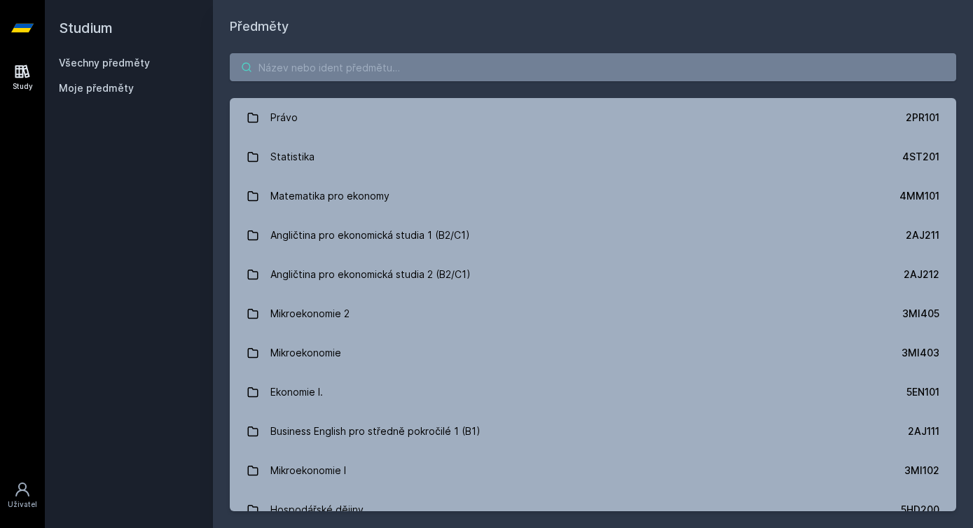
click at [297, 81] on input "search" at bounding box center [593, 67] width 726 height 28
paste input "2IB356"
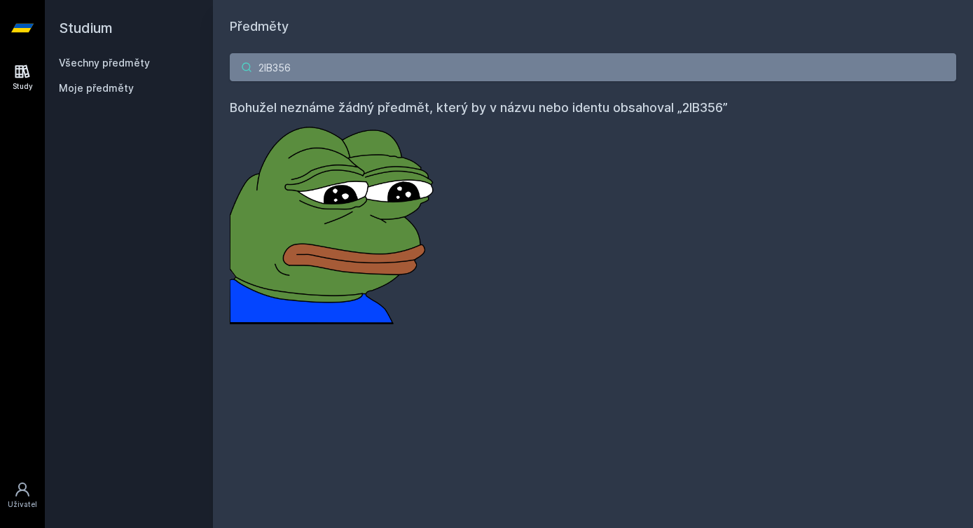
drag, startPoint x: 297, startPoint y: 81, endPoint x: 217, endPoint y: 78, distance: 79.9
click at [218, 78] on div "2IB356 Bohužel neznáme žádný předmět, který by v názvu nebo identu obsahoval „2…" at bounding box center [593, 188] width 760 height 305
drag, startPoint x: 296, startPoint y: 60, endPoint x: 222, endPoint y: 58, distance: 73.6
click at [222, 59] on div "2IB356 Bohužel neznáme žádný předmět, který by v názvu nebo identu obsahoval „2…" at bounding box center [593, 188] width 760 height 305
drag, startPoint x: 312, startPoint y: 67, endPoint x: 230, endPoint y: 67, distance: 82.7
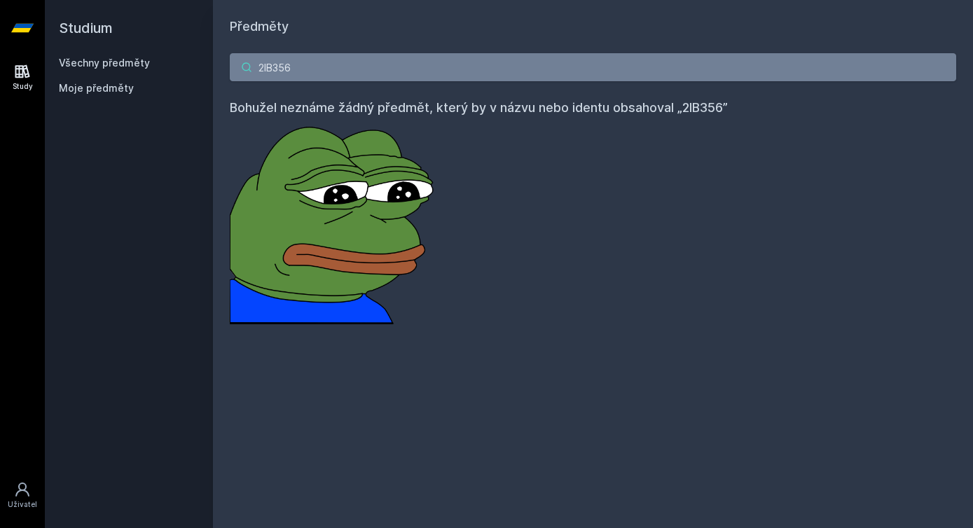
click at [230, 67] on input "2IB356" at bounding box center [593, 67] width 726 height 28
paste input "TM312"
type input "2TM312"
drag, startPoint x: 298, startPoint y: 69, endPoint x: 263, endPoint y: 69, distance: 35.0
click at [263, 69] on input "2TM312" at bounding box center [593, 67] width 726 height 28
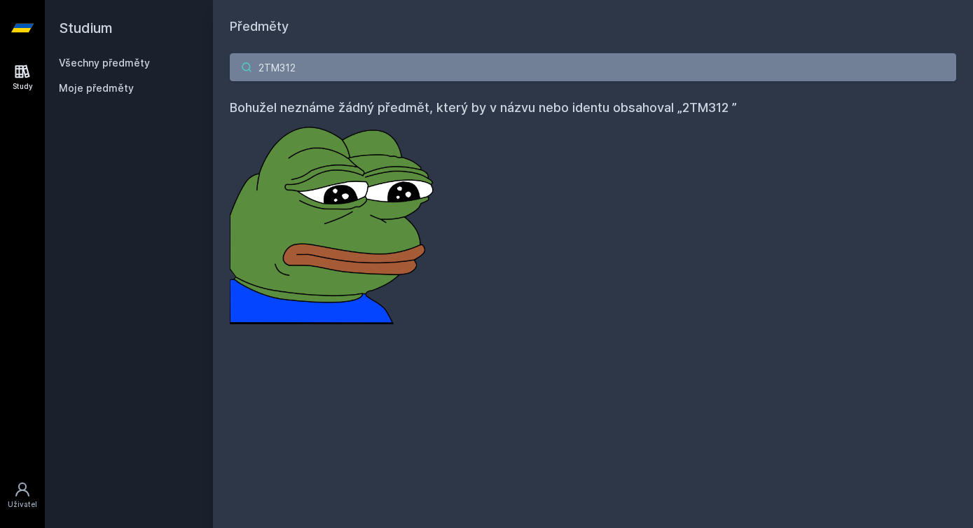
click at [263, 69] on input "2TM312" at bounding box center [593, 67] width 726 height 28
drag, startPoint x: 258, startPoint y: 69, endPoint x: 294, endPoint y: 69, distance: 35.7
click at [294, 69] on input "2TM312" at bounding box center [593, 67] width 726 height 28
